Goal: Task Accomplishment & Management: Manage account settings

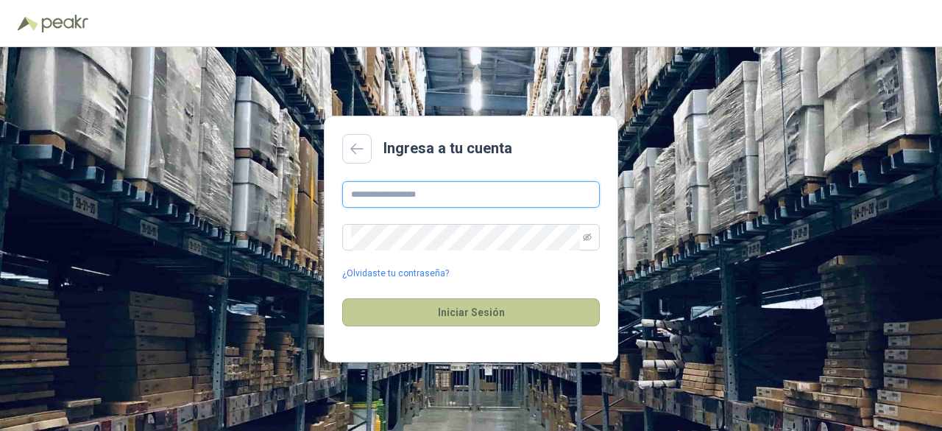
type input "**********"
click at [390, 322] on button "Iniciar Sesión" at bounding box center [471, 312] width 258 height 28
click at [445, 314] on button "Iniciar Sesión" at bounding box center [471, 312] width 258 height 28
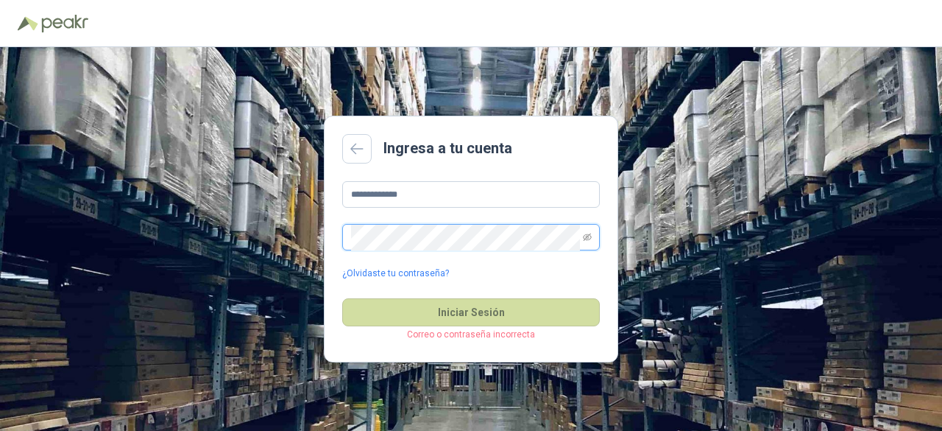
click at [342, 298] on button "Iniciar Sesión" at bounding box center [471, 312] width 258 height 28
click at [585, 236] on icon "eye-invisible" at bounding box center [587, 237] width 9 height 9
click at [590, 241] on icon "eye" at bounding box center [587, 237] width 9 height 9
click at [590, 241] on icon "eye-invisible" at bounding box center [587, 237] width 9 height 9
click at [713, 261] on div "**********" at bounding box center [471, 239] width 942 height 384
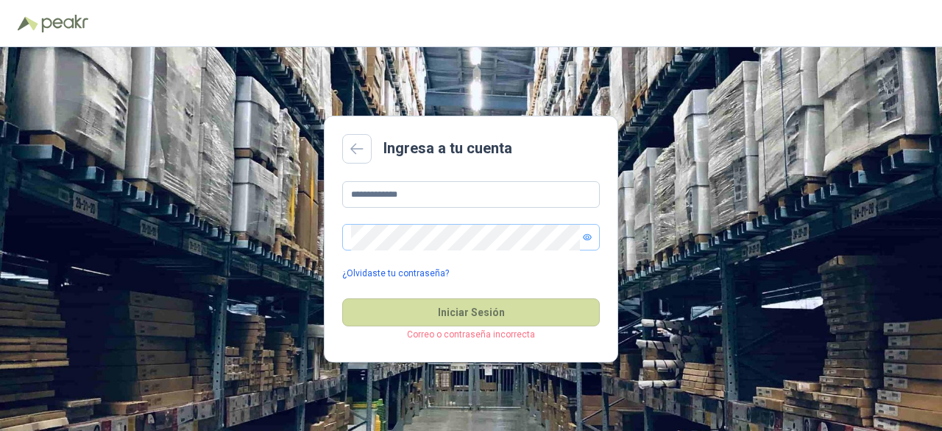
click at [398, 278] on link "¿Olvidaste tu contraseña?" at bounding box center [395, 274] width 107 height 14
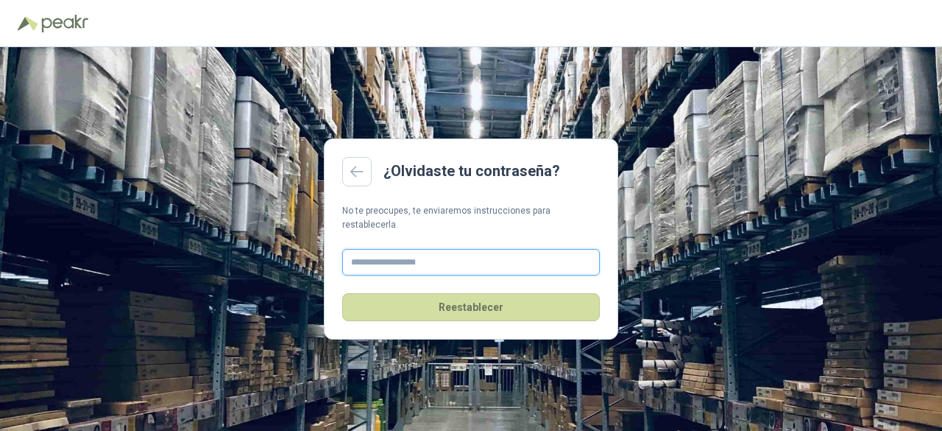
click at [417, 260] on input "text" at bounding box center [471, 262] width 258 height 27
click at [420, 253] on input "text" at bounding box center [471, 262] width 258 height 27
type input "**********"
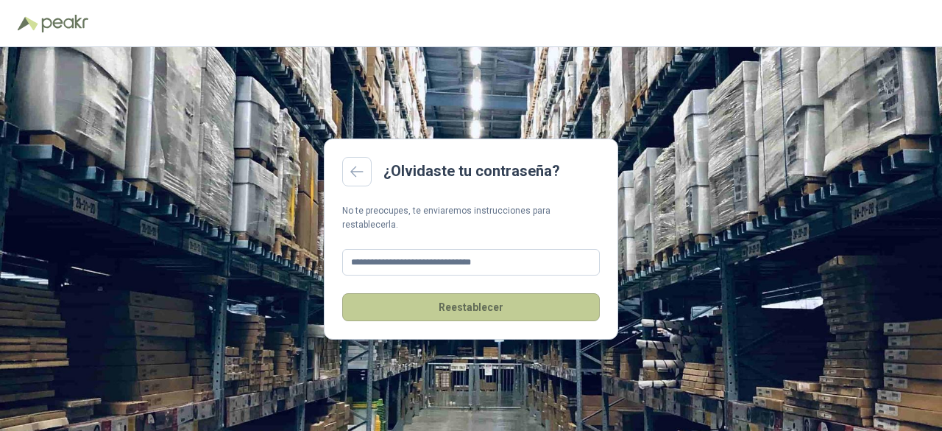
click at [515, 303] on button "Reestablecer" at bounding box center [471, 307] width 258 height 28
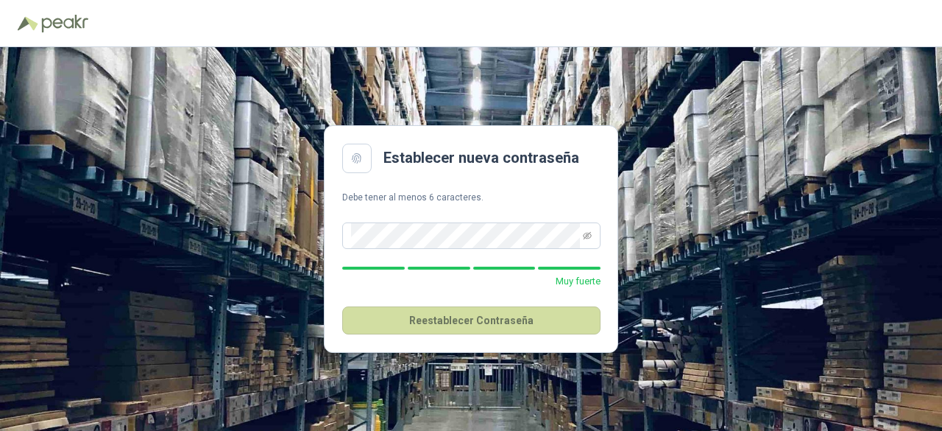
click at [782, 255] on div "Establecer nueva contraseña Debe tener al menos 6 caracteres. Muy fuerte Reesta…" at bounding box center [471, 239] width 942 height 384
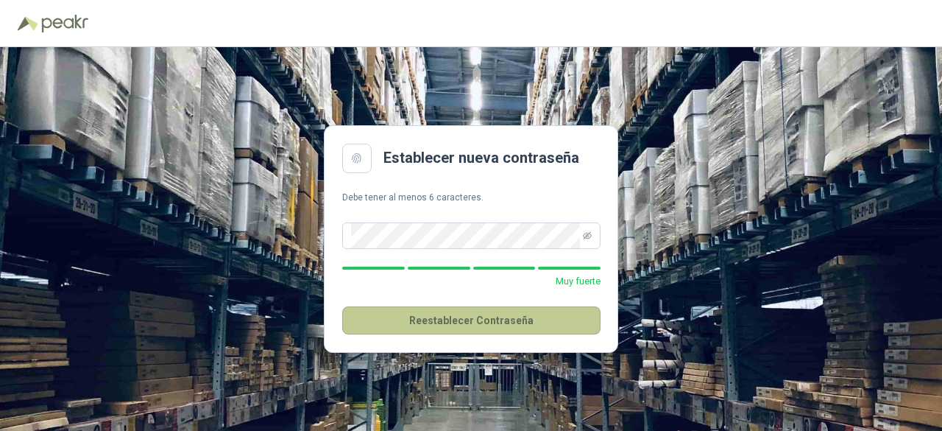
click at [517, 320] on button "Reestablecer Contraseña" at bounding box center [471, 320] width 258 height 28
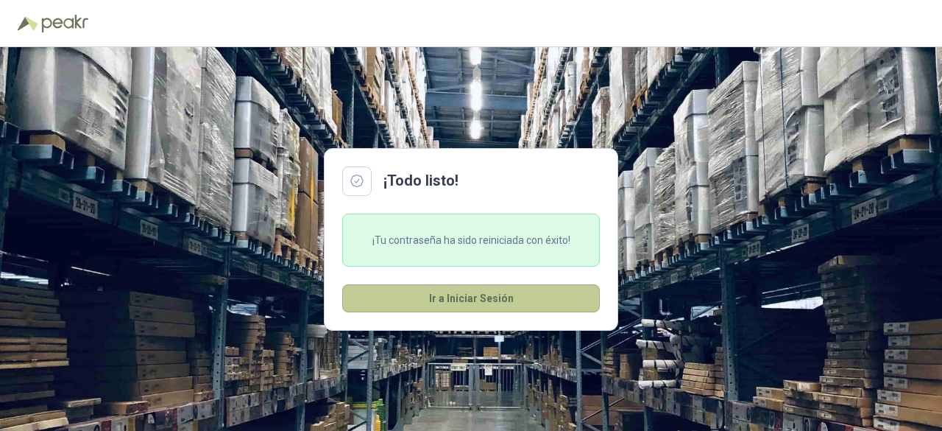
click at [468, 303] on button "Ir a Iniciar Sesión" at bounding box center [471, 298] width 258 height 28
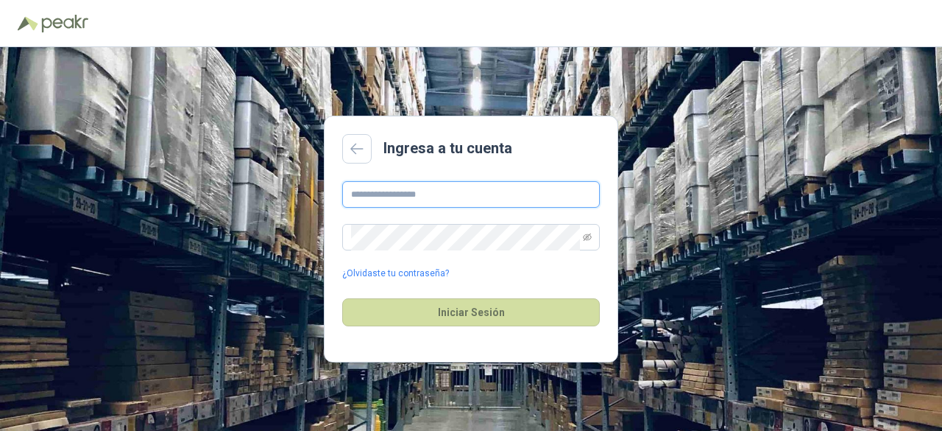
type input "**********"
click at [588, 236] on icon "eye-invisible" at bounding box center [587, 237] width 9 height 9
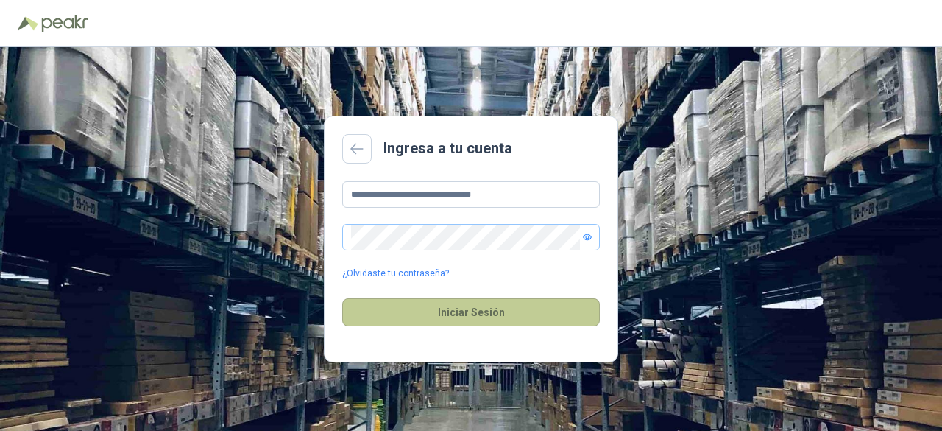
click at [492, 315] on button "Iniciar Sesión" at bounding box center [471, 312] width 258 height 28
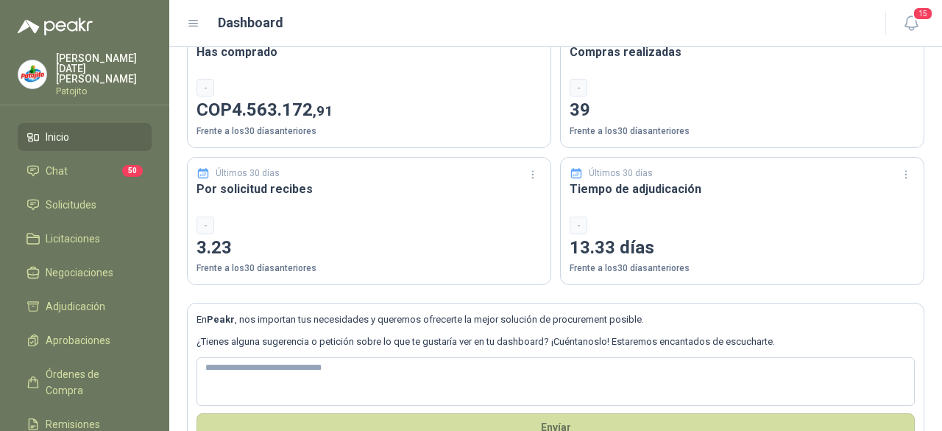
scroll to position [122, 0]
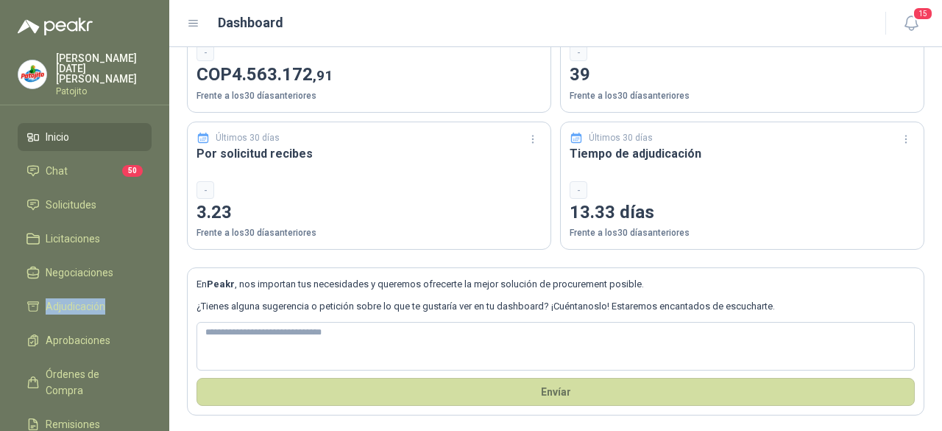
drag, startPoint x: 155, startPoint y: 278, endPoint x: 162, endPoint y: 258, distance: 20.5
click at [162, 258] on ul "Inicio Chat 50 Solicitudes Licitaciones Negociaciones Adjudicación Aprobaciones…" at bounding box center [84, 300] width 169 height 355
drag, startPoint x: 174, startPoint y: 403, endPoint x: 174, endPoint y: 417, distance: 14.0
click at [174, 417] on section "Bienvenido de nuevo [PERSON_NAME][DATE] Mina Últimos 30 días Has comprado - COP…" at bounding box center [555, 179] width 773 height 508
click at [65, 169] on link "Chat 50" at bounding box center [85, 171] width 134 height 28
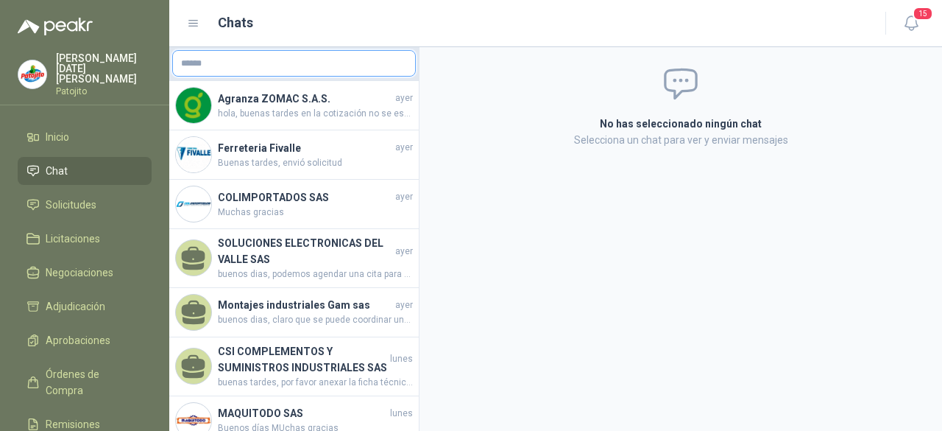
click at [218, 71] on input "text" at bounding box center [294, 63] width 242 height 25
type input "**********"
click at [920, 17] on span "15" at bounding box center [923, 14] width 21 height 14
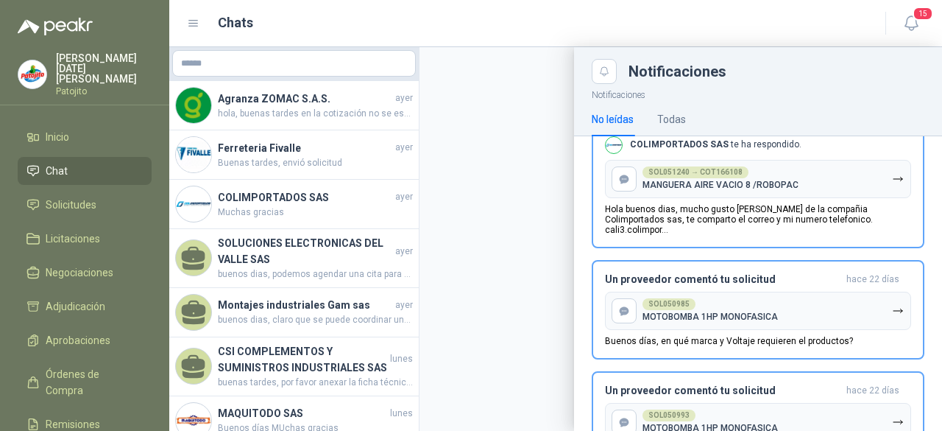
scroll to position [1493, 0]
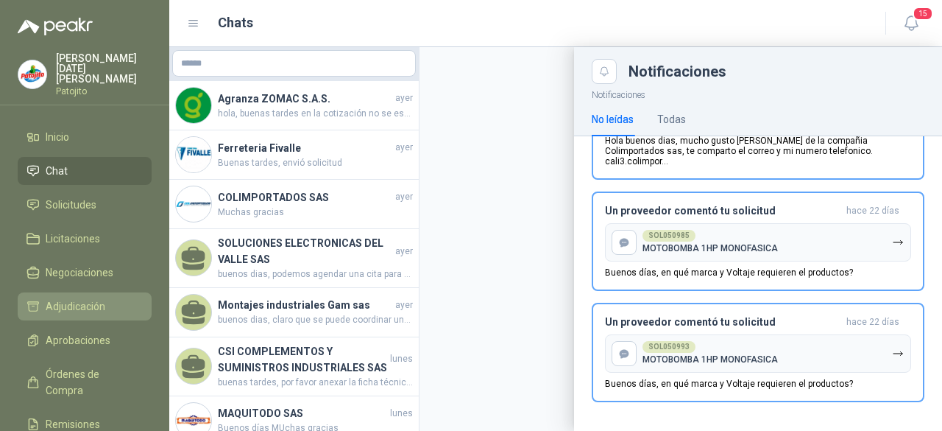
click at [77, 304] on link "Adjudicación" at bounding box center [85, 306] width 134 height 28
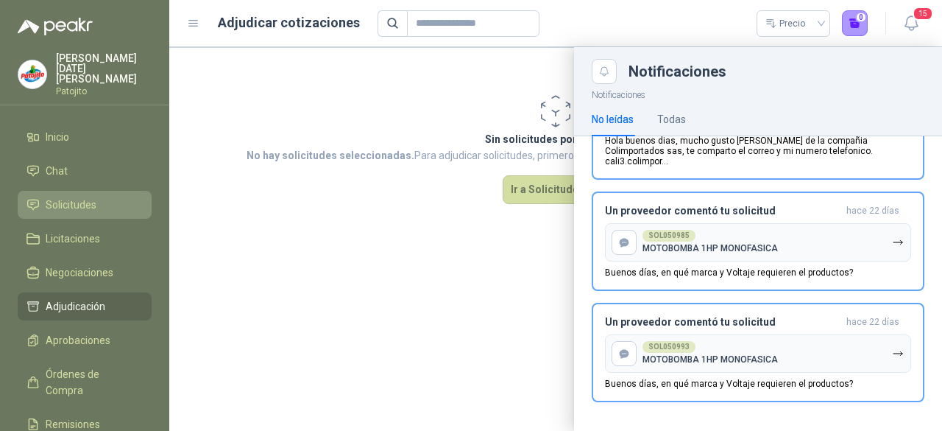
click at [71, 198] on span "Solicitudes" at bounding box center [71, 205] width 51 height 16
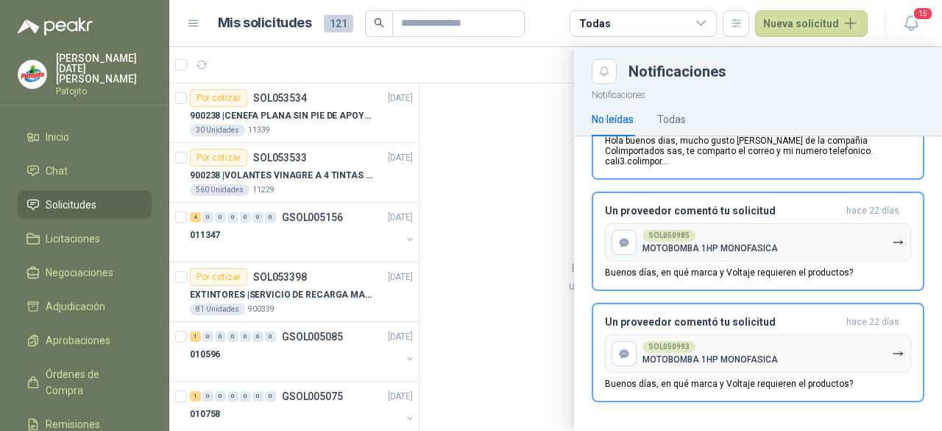
drag, startPoint x: 414, startPoint y: 120, endPoint x: 417, endPoint y: 135, distance: 15.0
click at [417, 135] on div at bounding box center [555, 239] width 773 height 384
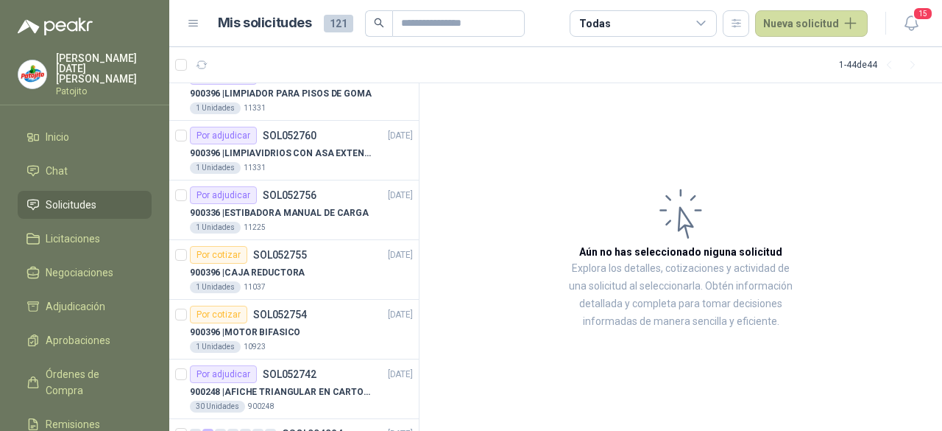
scroll to position [1729, 0]
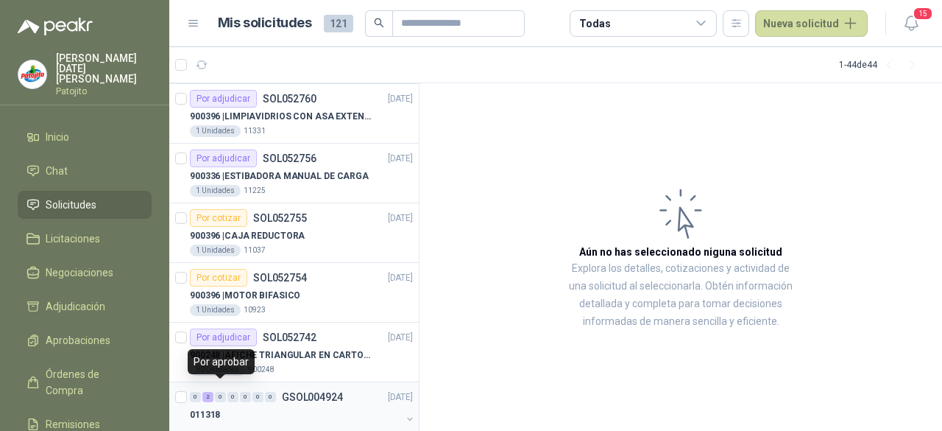
click at [221, 392] on div "0" at bounding box center [220, 397] width 11 height 10
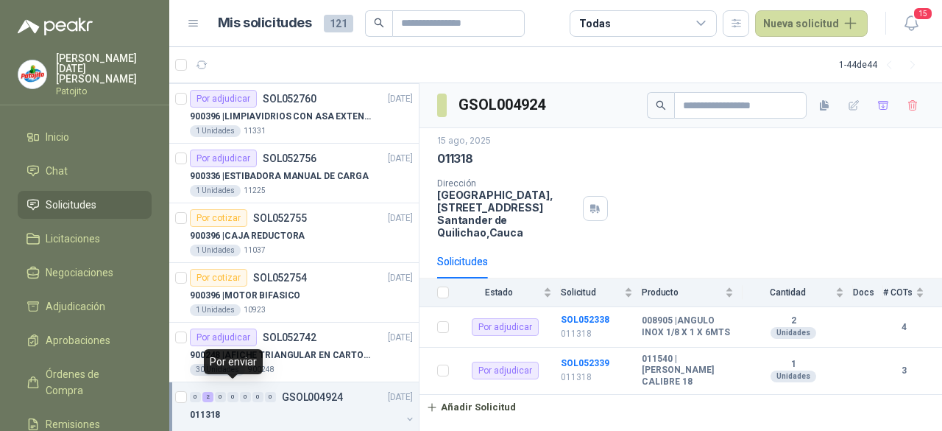
click at [230, 392] on div "0" at bounding box center [232, 397] width 11 height 10
click at [233, 392] on div "0" at bounding box center [232, 397] width 11 height 10
click at [194, 392] on div "0" at bounding box center [195, 397] width 11 height 10
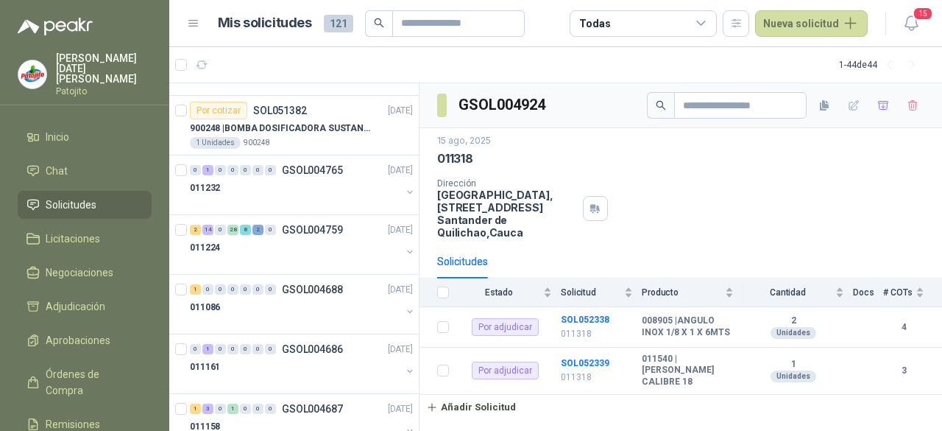
scroll to position [2404, 0]
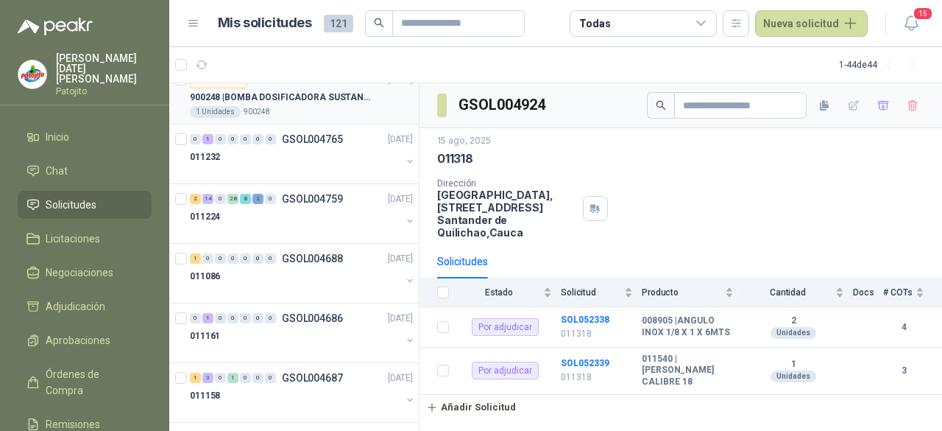
click at [300, 106] on div "1 Unidades 900248" at bounding box center [301, 112] width 223 height 12
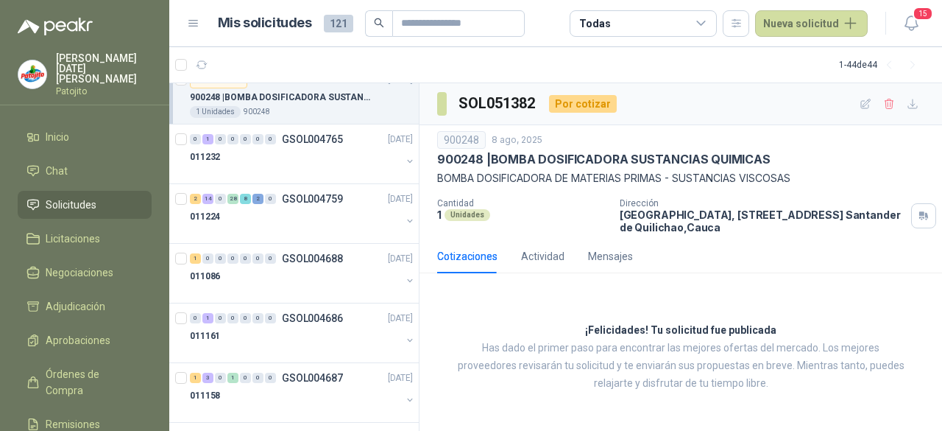
click at [450, 262] on div "Cotizaciones" at bounding box center [467, 256] width 60 height 16
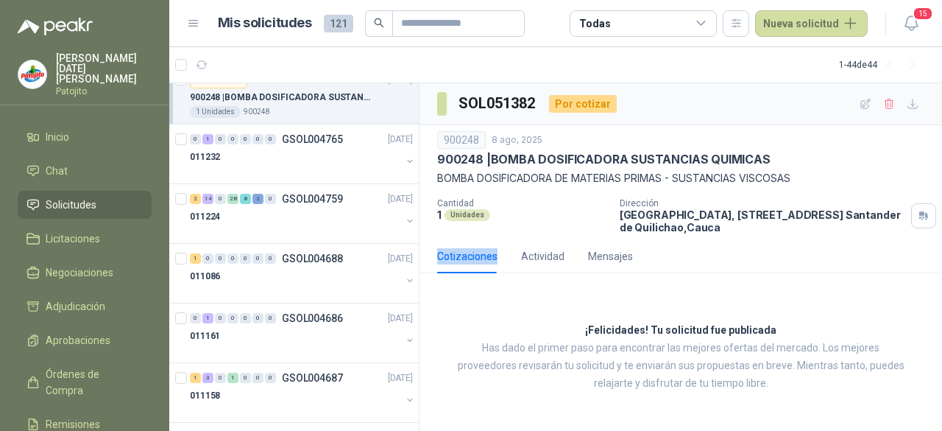
click at [450, 262] on div "Cotizaciones" at bounding box center [467, 256] width 60 height 16
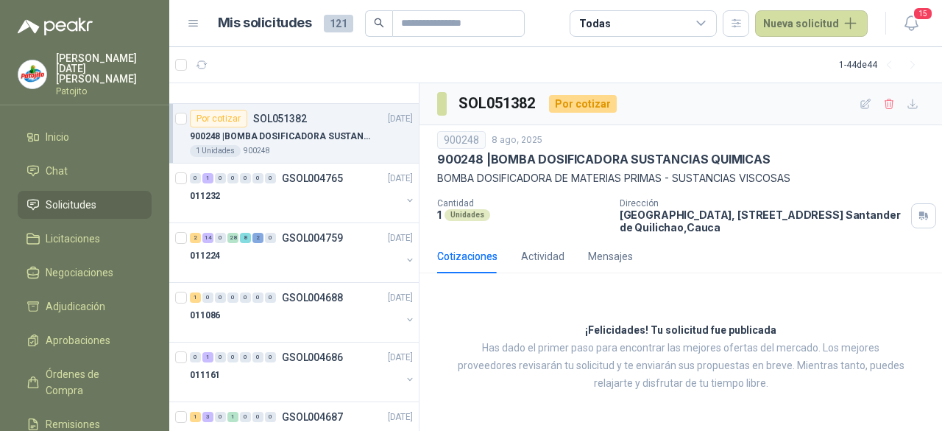
scroll to position [2404, 0]
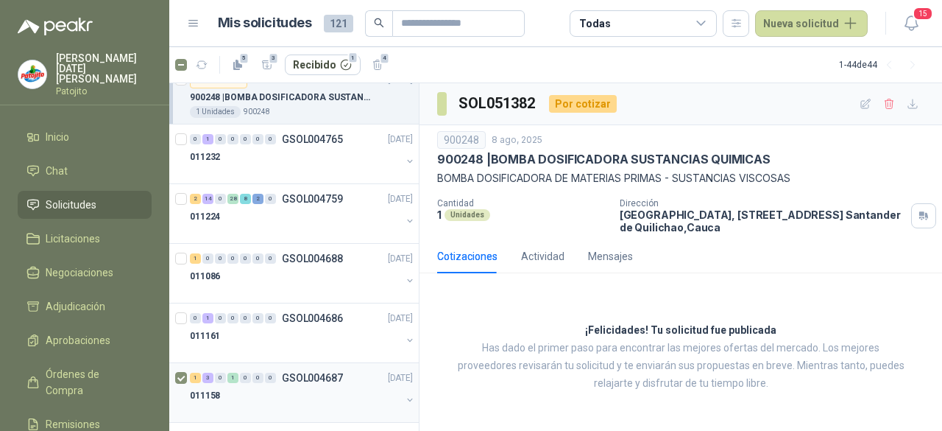
click at [404, 394] on button "button" at bounding box center [410, 400] width 12 height 12
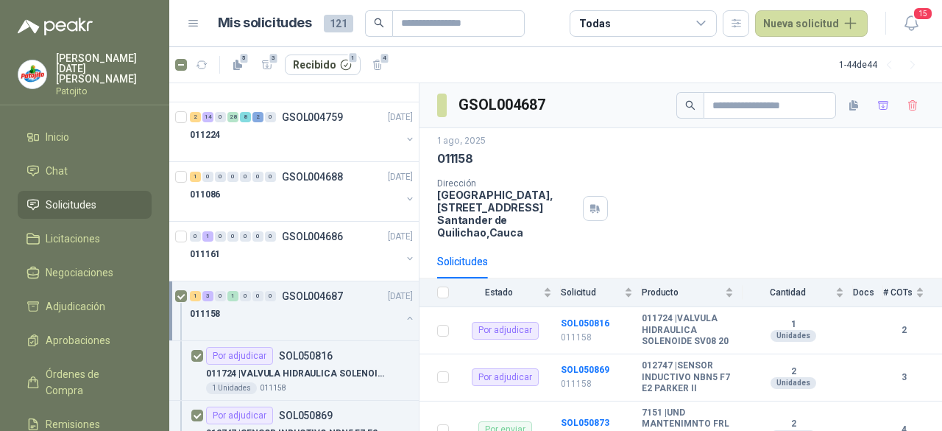
scroll to position [2443, 0]
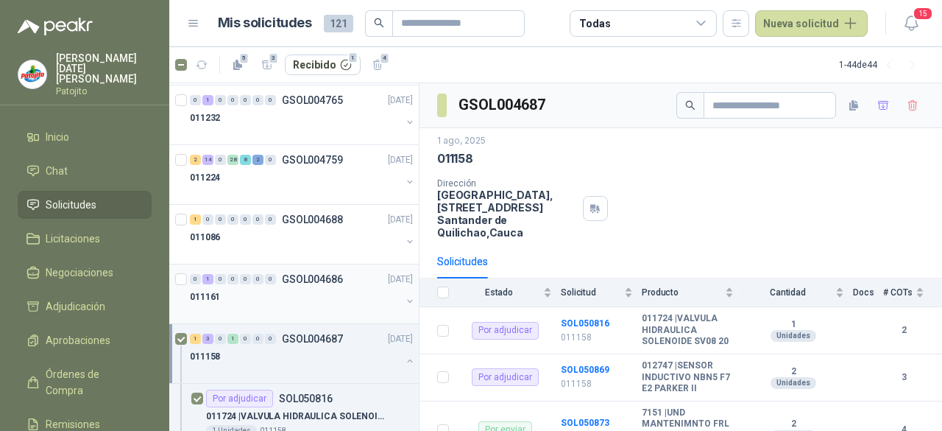
click at [404, 295] on button "button" at bounding box center [410, 301] width 12 height 12
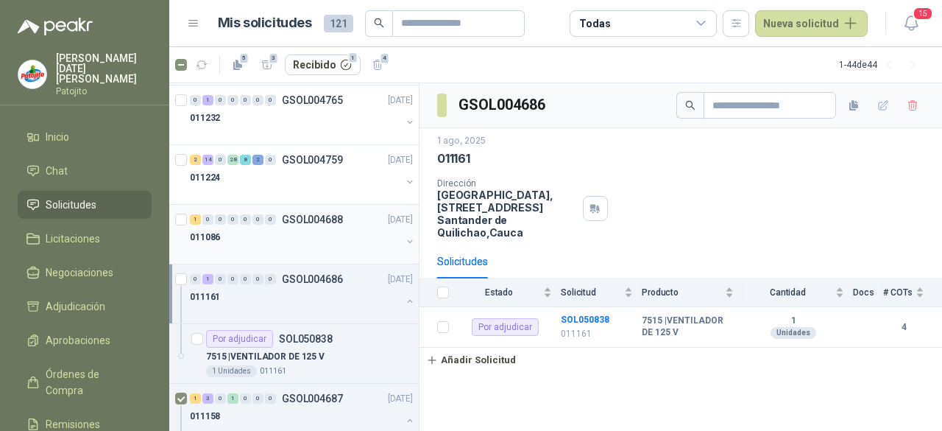
click at [405, 236] on icon "button" at bounding box center [410, 241] width 10 height 10
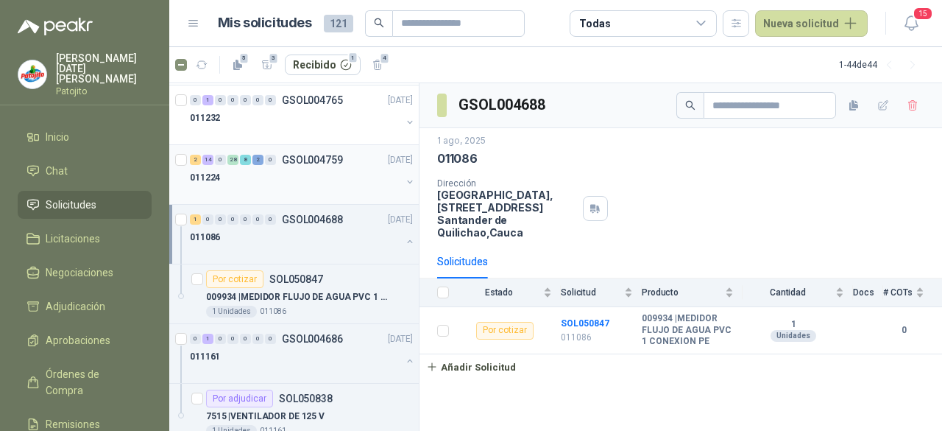
click at [404, 176] on button "button" at bounding box center [410, 182] width 12 height 12
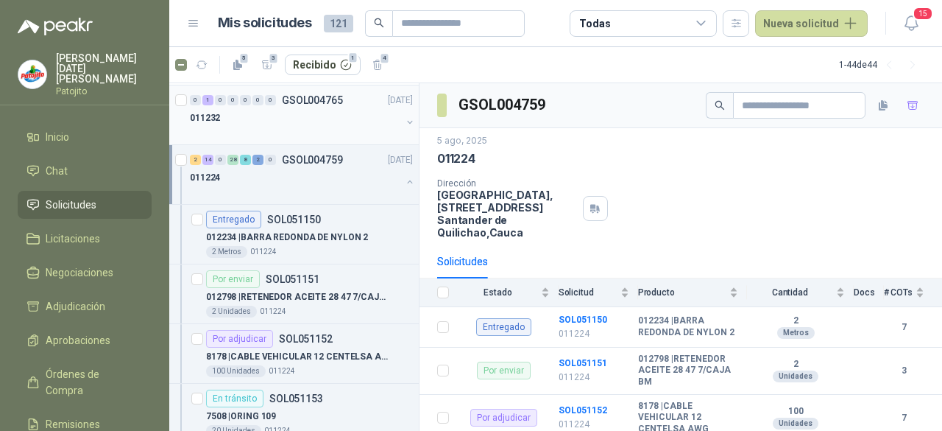
click at [404, 116] on button "button" at bounding box center [410, 122] width 12 height 12
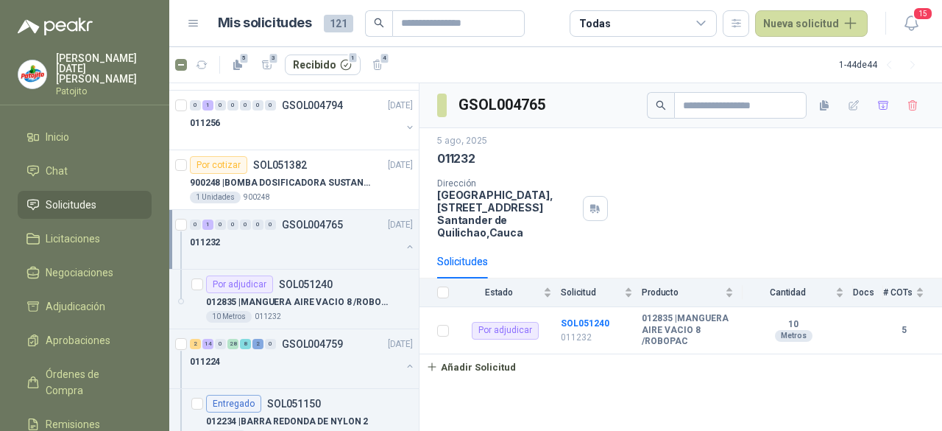
scroll to position [2245, 0]
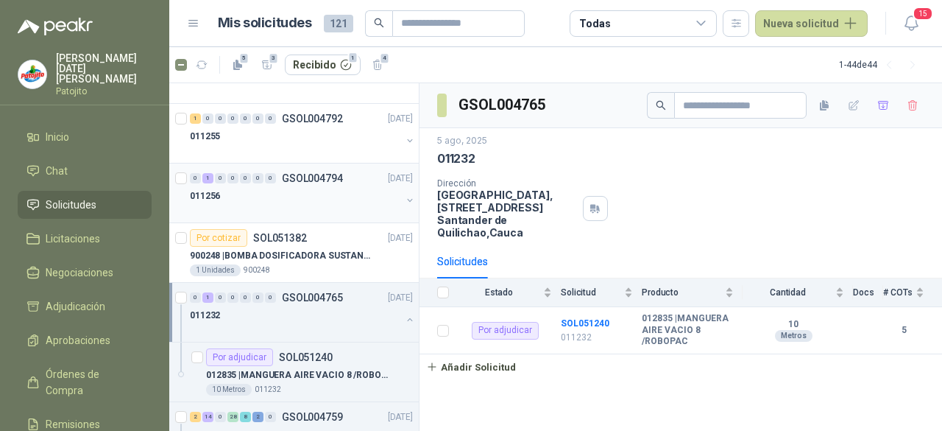
click at [404, 194] on button "button" at bounding box center [410, 200] width 12 height 12
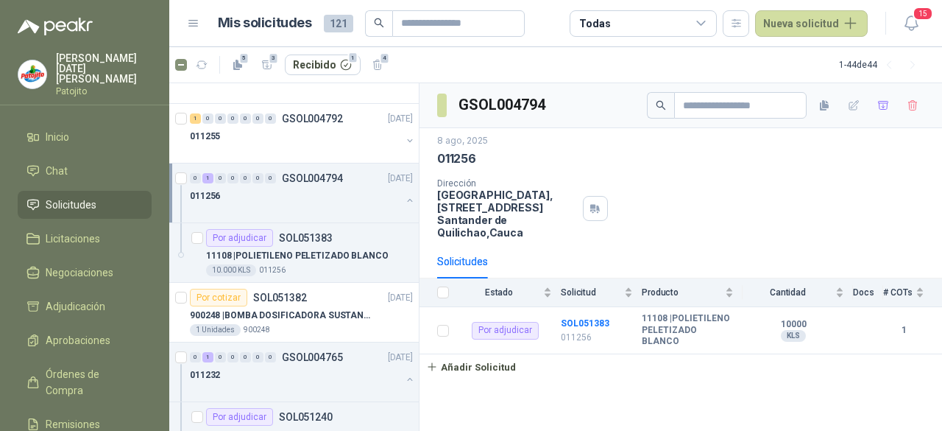
click at [404, 194] on button "button" at bounding box center [410, 200] width 12 height 12
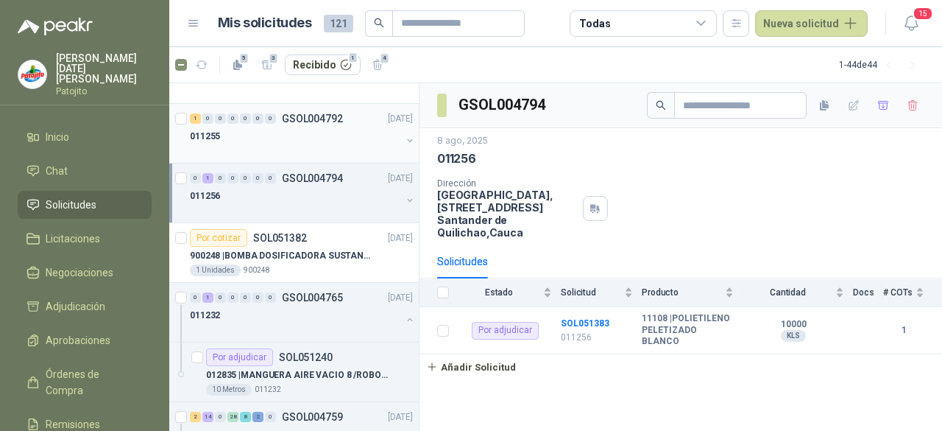
click at [404, 135] on button "button" at bounding box center [410, 141] width 12 height 12
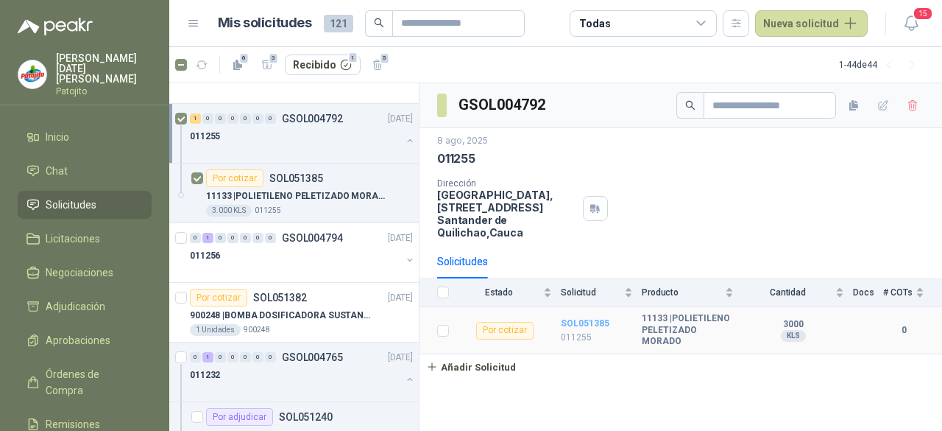
click at [577, 318] on b "SOL051385" at bounding box center [585, 323] width 49 height 10
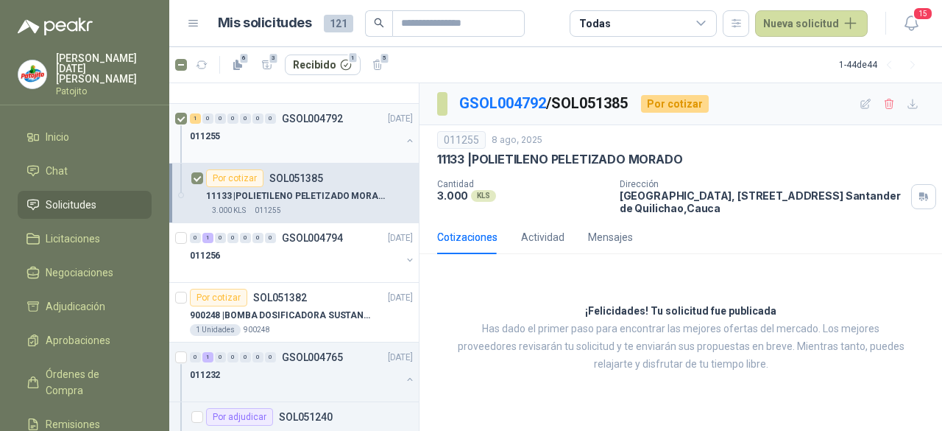
click at [405, 135] on icon "button" at bounding box center [410, 140] width 10 height 10
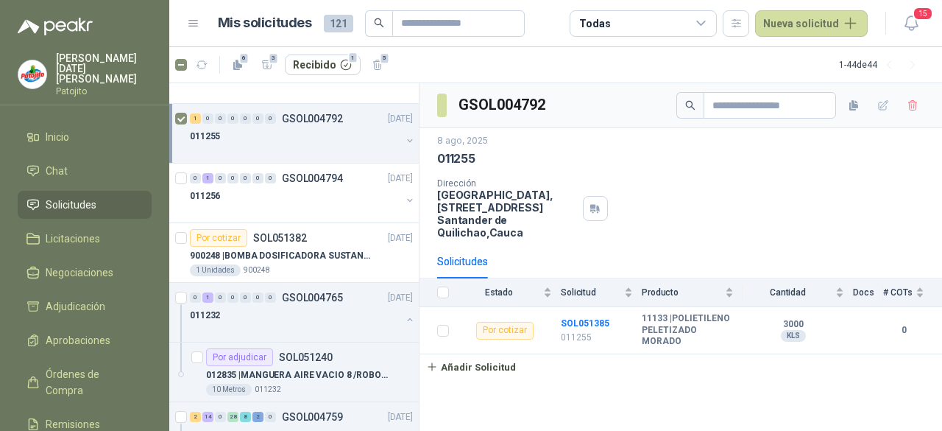
click at [404, 135] on button "button" at bounding box center [410, 141] width 12 height 12
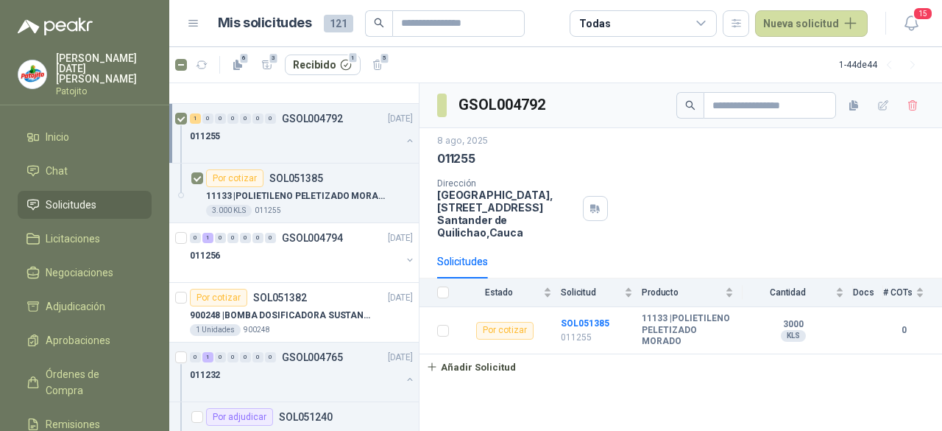
click at [404, 135] on button "button" at bounding box center [410, 141] width 12 height 12
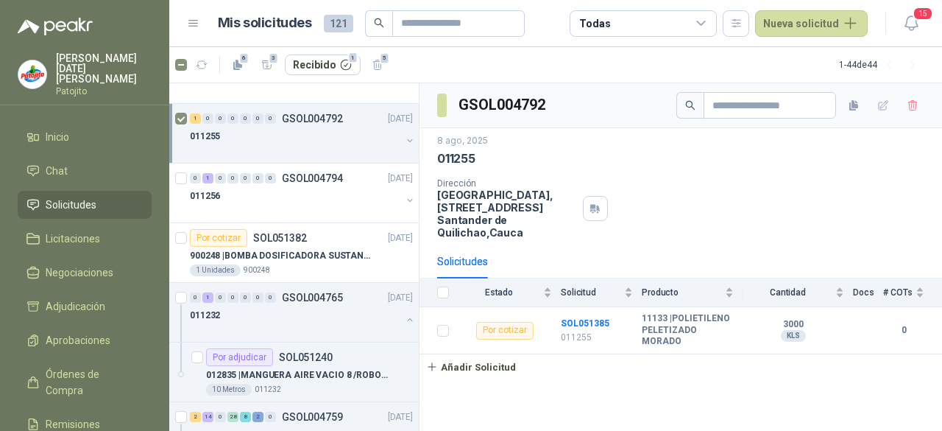
click at [404, 135] on button "button" at bounding box center [410, 141] width 12 height 12
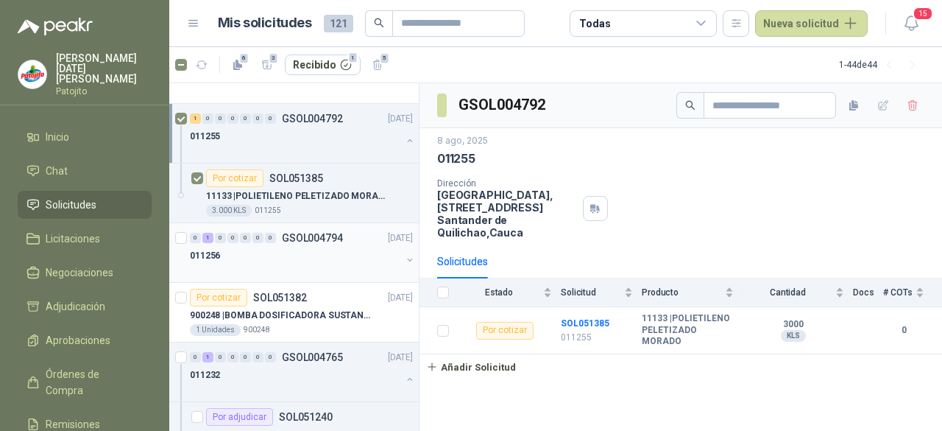
click at [404, 254] on button "button" at bounding box center [410, 260] width 12 height 12
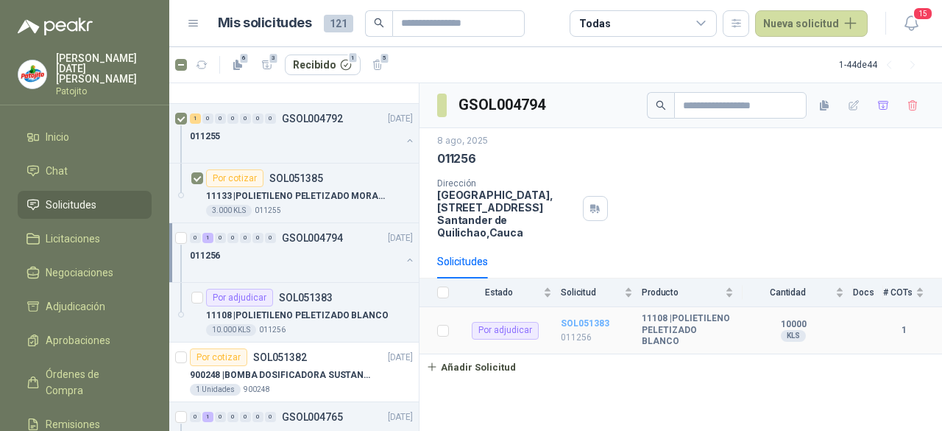
click at [580, 318] on b "SOL051383" at bounding box center [585, 323] width 49 height 10
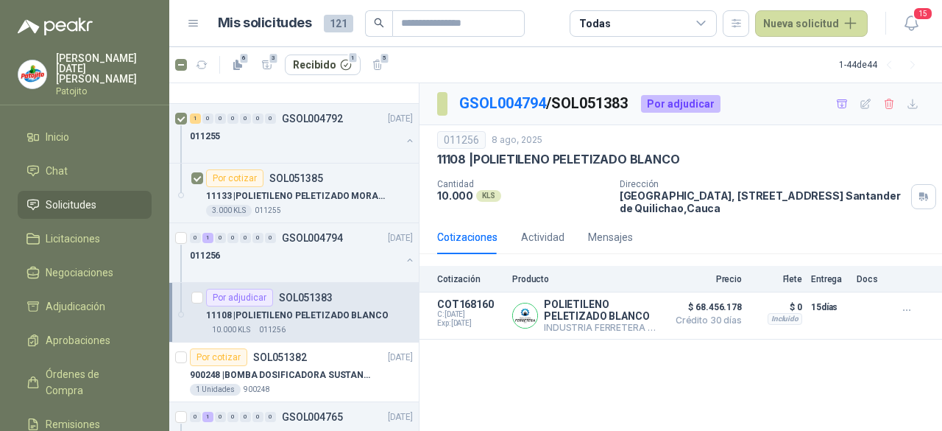
click at [451, 241] on div "Cotizaciones" at bounding box center [467, 237] width 60 height 16
click at [568, 326] on p "INDUSTRIA FERRETERA SAS" at bounding box center [602, 327] width 116 height 11
click at [918, 109] on icon "button" at bounding box center [913, 104] width 13 height 13
click at [404, 254] on button "button" at bounding box center [410, 260] width 12 height 12
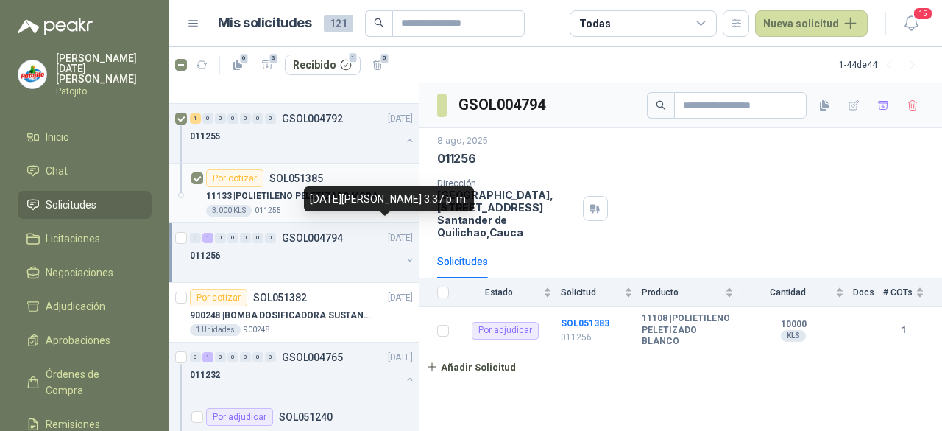
click at [349, 189] on p "11133 | POLIETILENO PELETIZADO MORADO" at bounding box center [297, 196] width 183 height 14
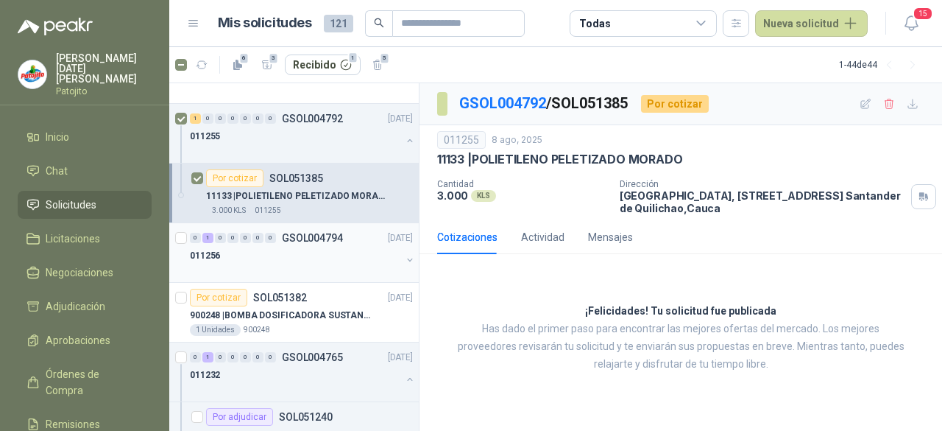
click at [344, 264] on div at bounding box center [295, 270] width 211 height 12
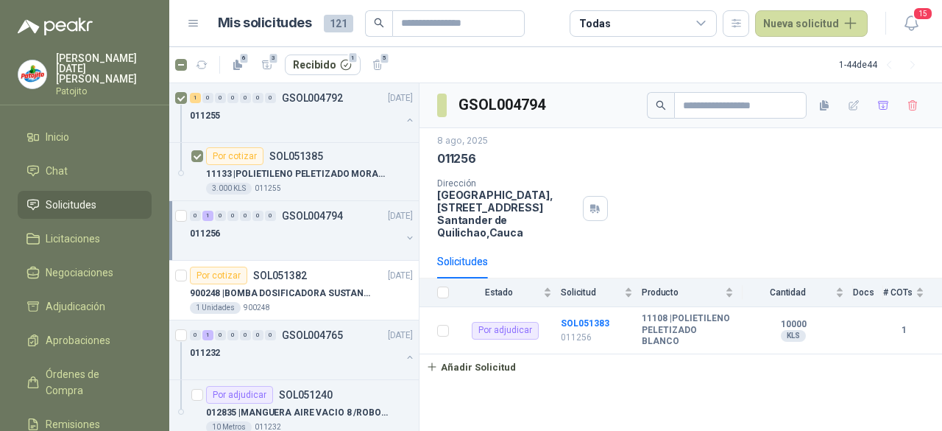
scroll to position [2259, 0]
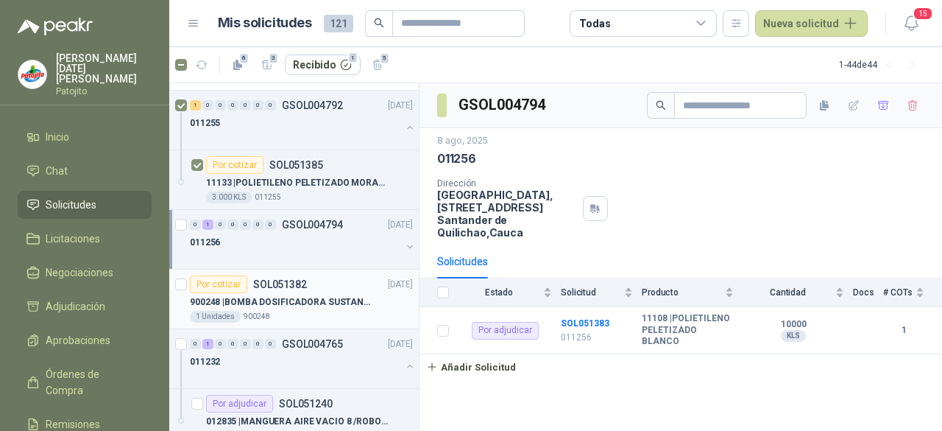
click at [302, 295] on p "900248 | BOMBA DOSIFICADORA SUSTANCIAS QUIMICAS" at bounding box center [281, 302] width 183 height 14
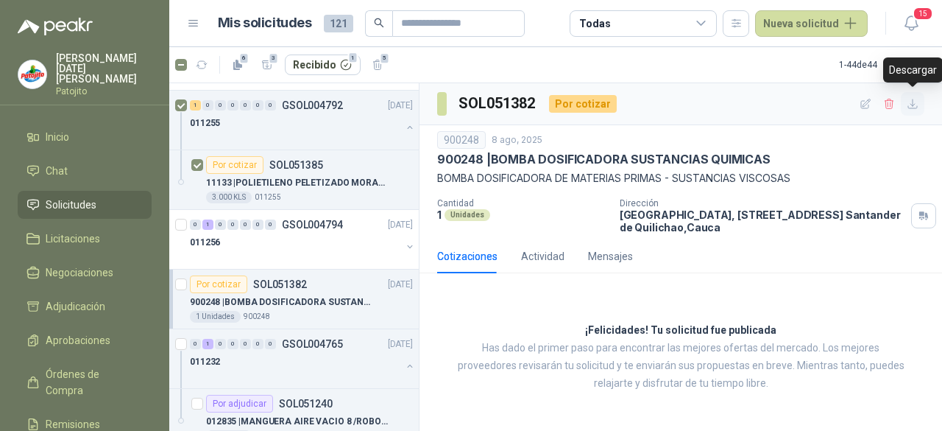
click at [912, 105] on icon "button" at bounding box center [912, 103] width 9 height 9
click at [404, 360] on button "button" at bounding box center [410, 366] width 12 height 12
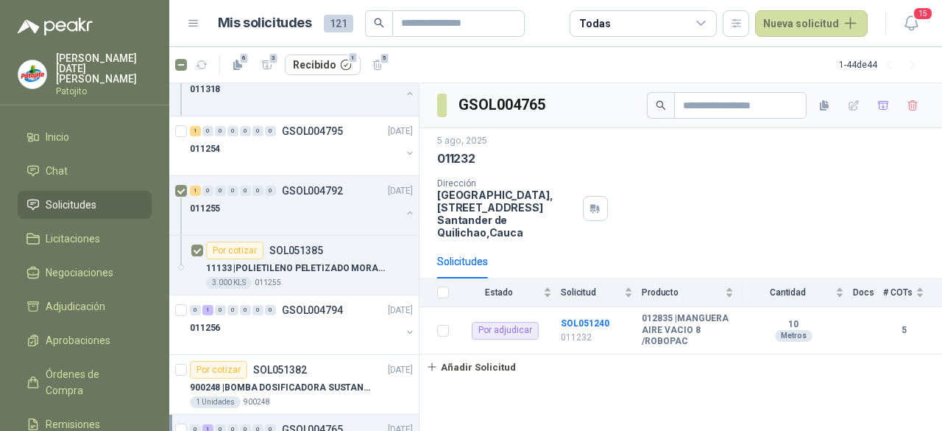
scroll to position [2128, 0]
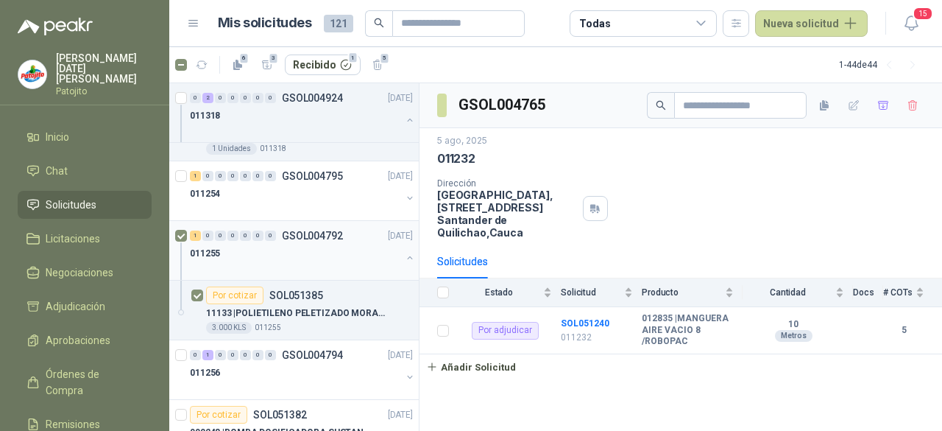
click at [352, 262] on div at bounding box center [295, 268] width 211 height 12
click at [371, 322] on div "3.000 KLS 011255" at bounding box center [309, 328] width 207 height 12
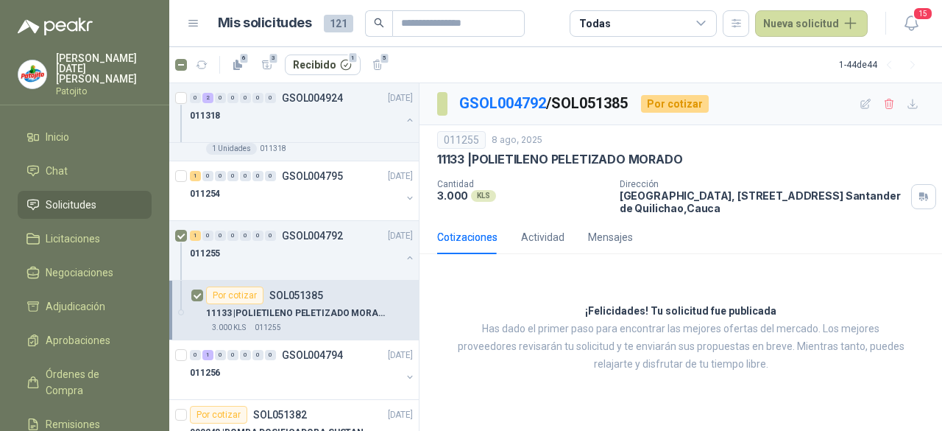
click at [301, 310] on div "11133 | POLIETILENO PELETIZADO MORADO" at bounding box center [309, 313] width 207 height 18
click at [914, 105] on icon "button" at bounding box center [913, 104] width 13 height 13
